Goal: Information Seeking & Learning: Learn about a topic

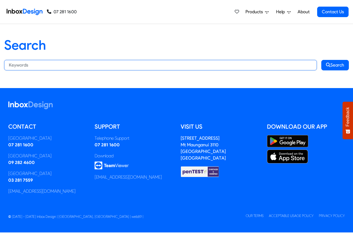
click at [82, 64] on input "Search:" at bounding box center [160, 65] width 313 height 10
paste input "bespoke programs"
type input "bespoke programs"
click at [322, 60] on button "Search" at bounding box center [336, 65] width 28 height 10
